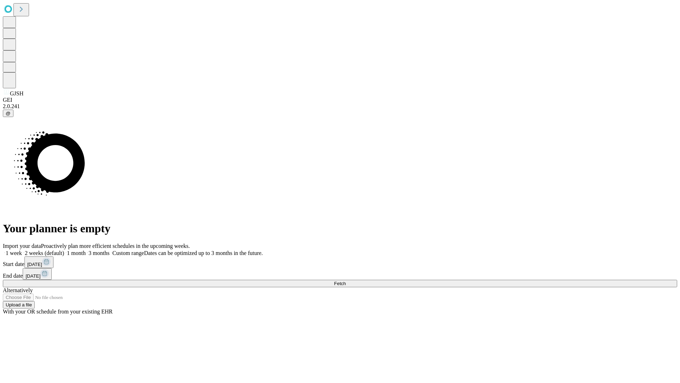
click at [346, 281] on span "Fetch" at bounding box center [340, 283] width 12 height 5
